Goal: Register for event/course

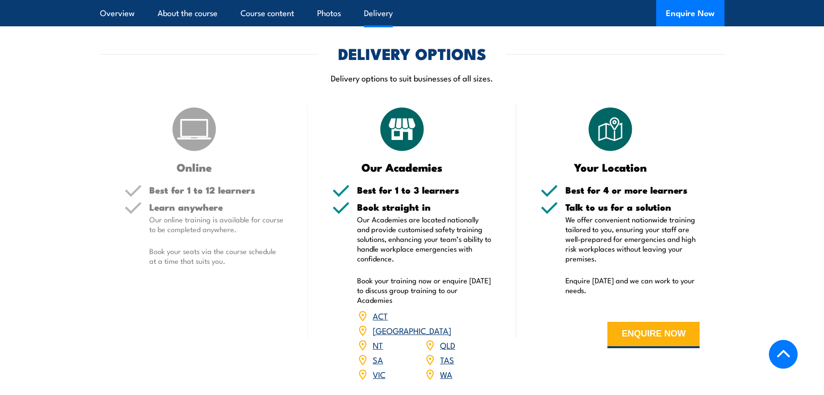
scroll to position [1220, 0]
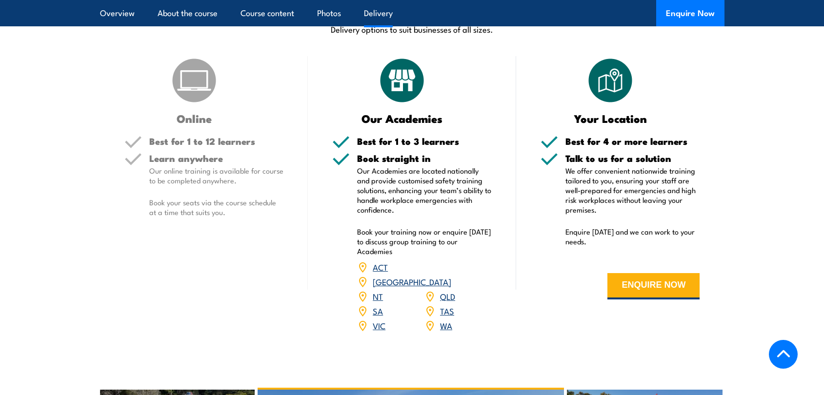
click at [445, 290] on link "QLD" at bounding box center [447, 296] width 15 height 12
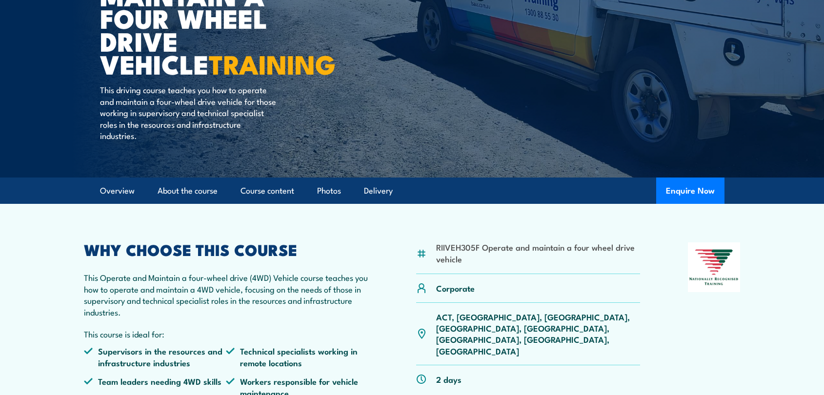
scroll to position [98, 0]
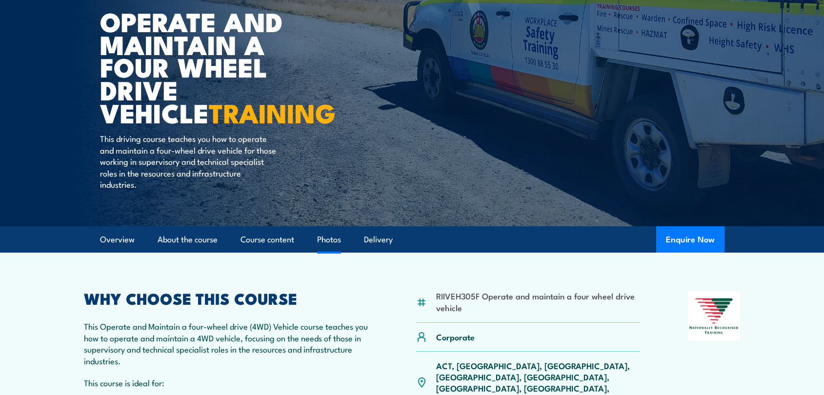
click at [327, 238] on link "Photos" at bounding box center [329, 240] width 24 height 26
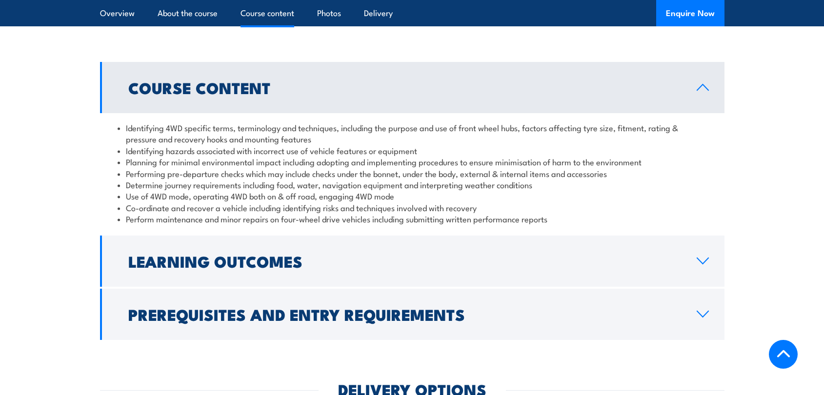
scroll to position [834, 0]
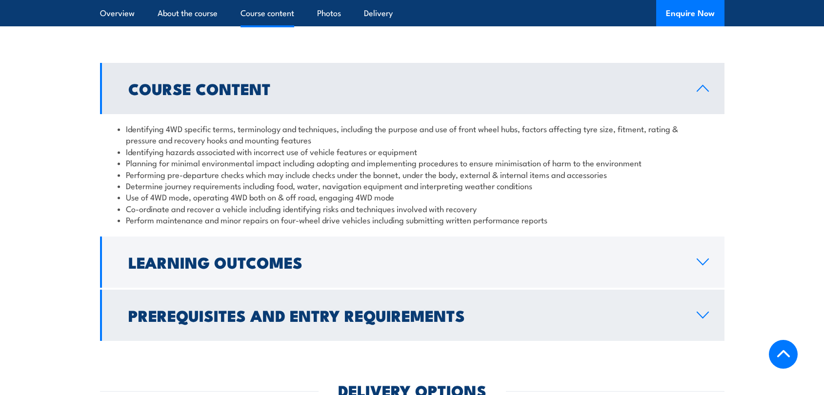
click at [699, 313] on icon at bounding box center [702, 315] width 13 height 8
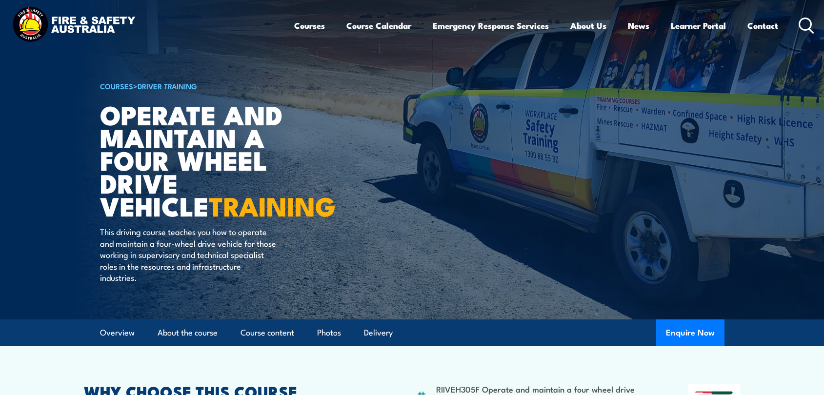
scroll to position [0, 0]
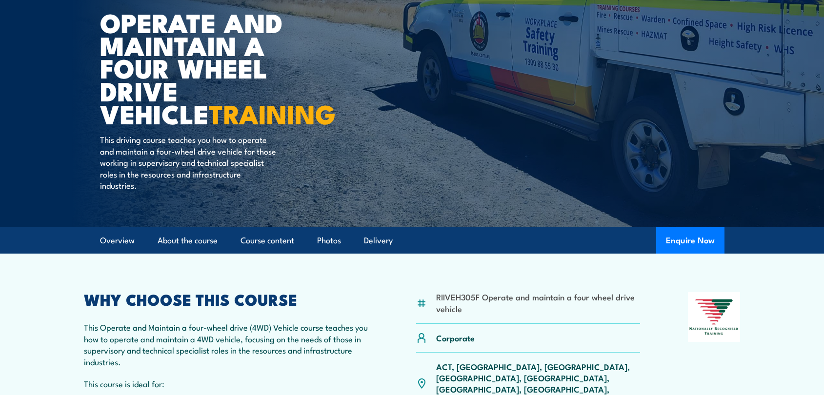
scroll to position [98, 0]
